Goal: Navigation & Orientation: Find specific page/section

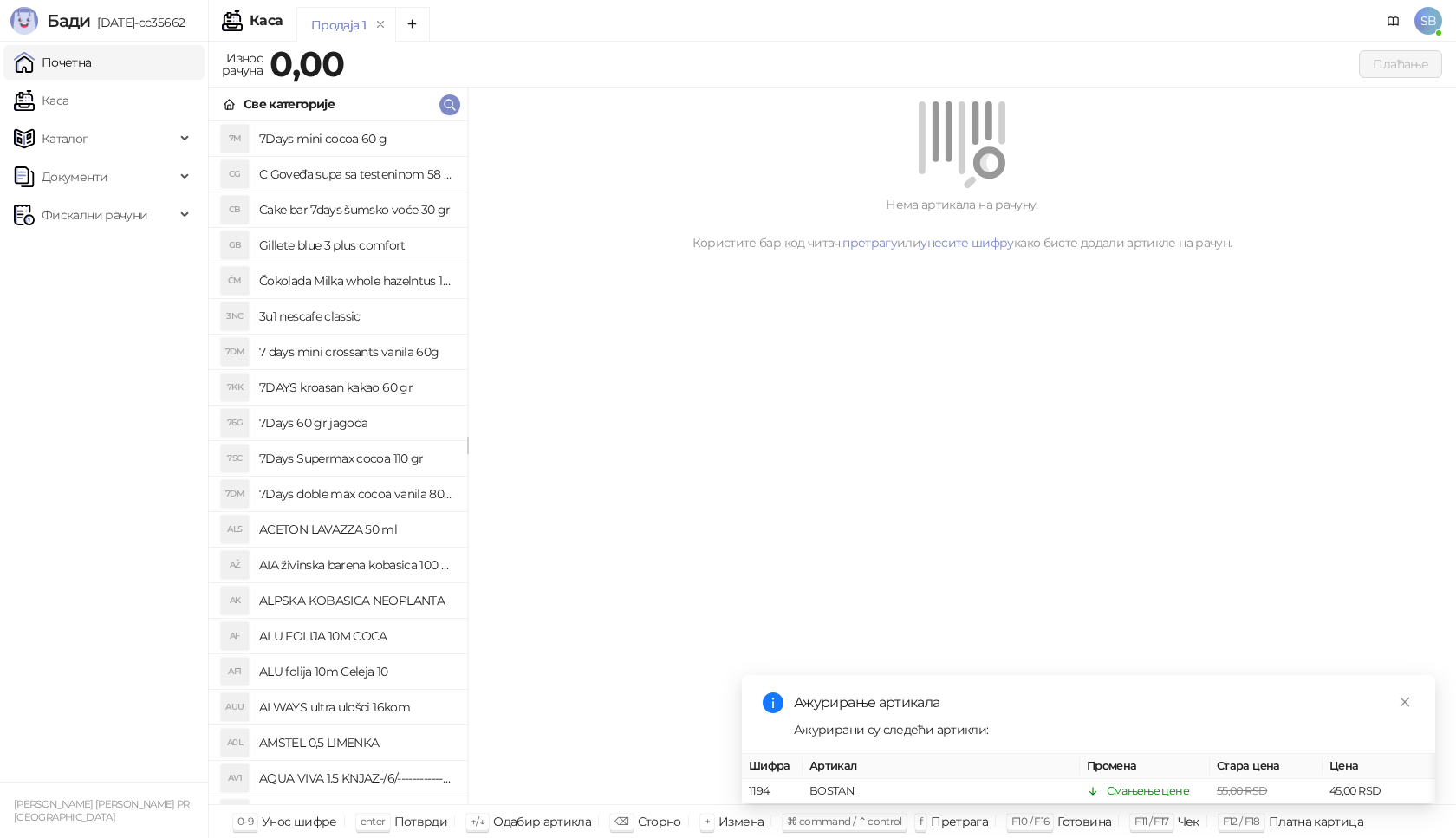
click at [92, 69] on link "Почетна" at bounding box center [53, 62] width 78 height 35
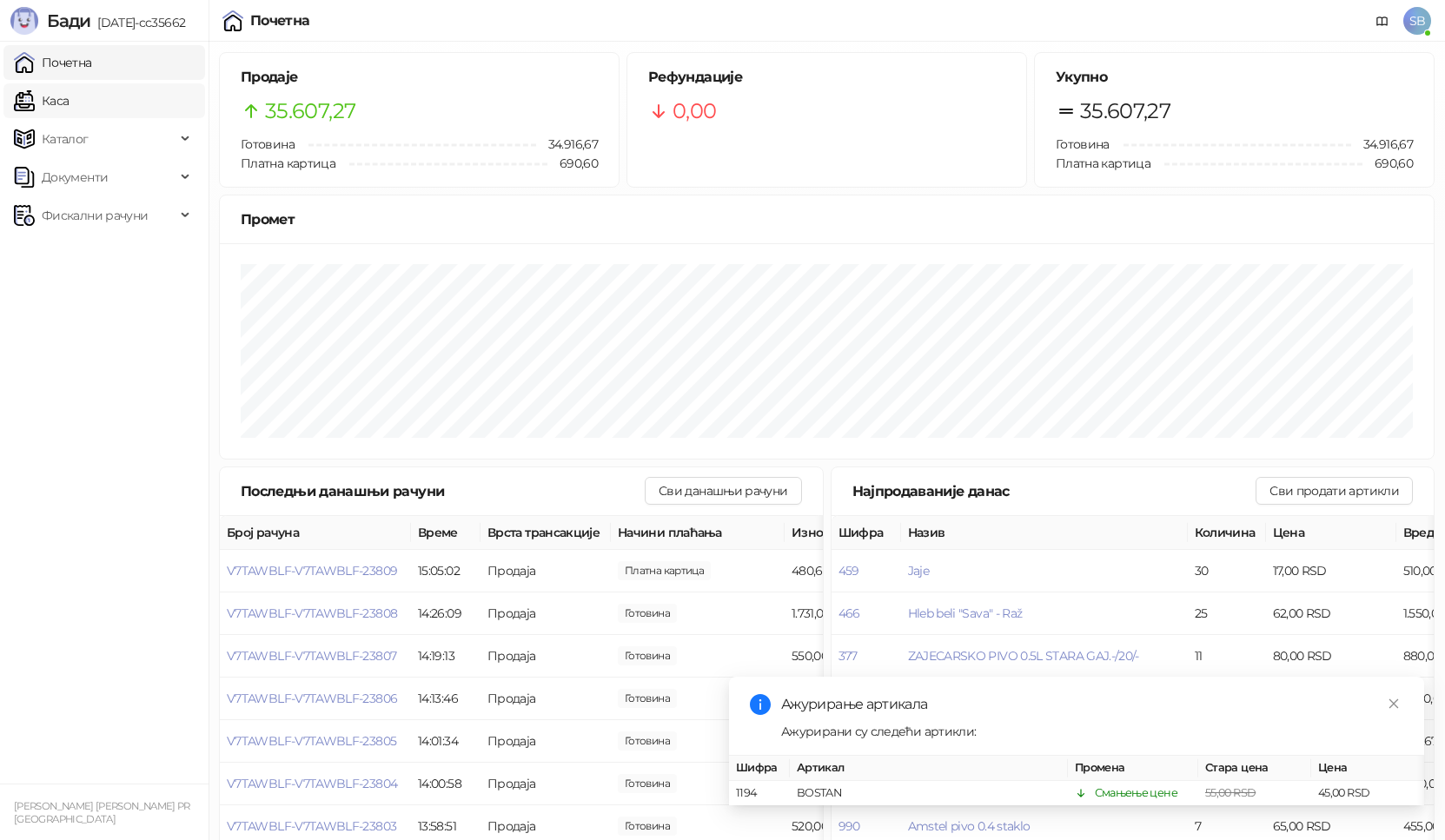
click at [69, 114] on link "Каса" at bounding box center [41, 101] width 54 height 35
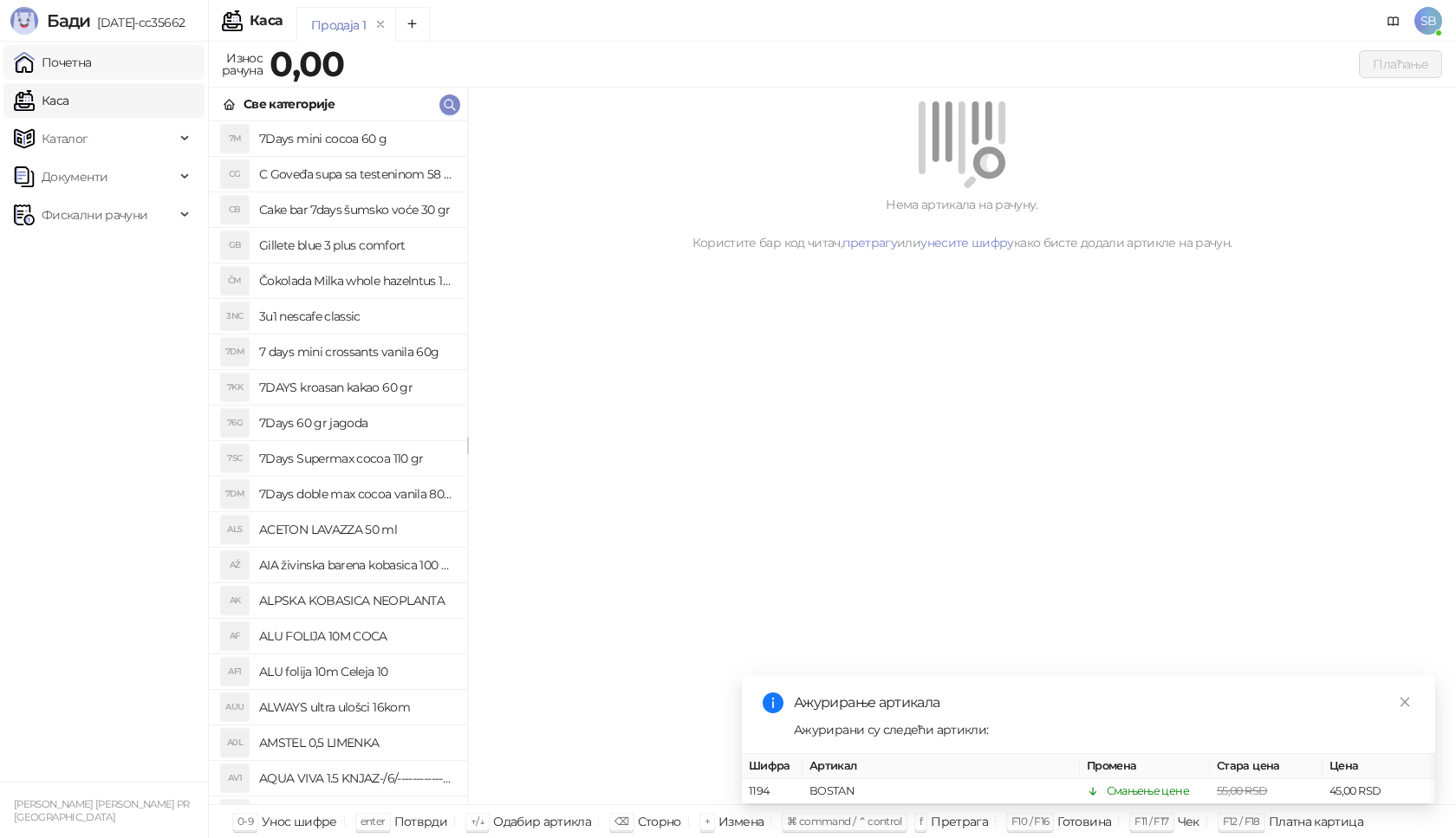
click at [92, 71] on link "Почетна" at bounding box center [53, 62] width 78 height 35
